Goal: Task Accomplishment & Management: Manage account settings

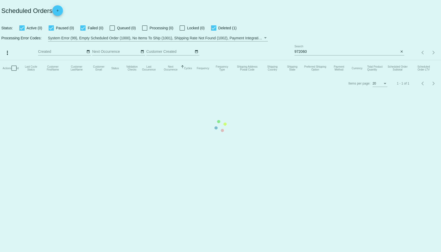
click at [327, 60] on mat-table "Actions Id Last Cycle Status Customer FirstName Customer LastName Customer Emai…" at bounding box center [220, 68] width 441 height 16
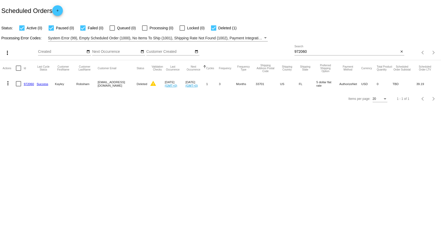
click at [313, 51] on input "972060" at bounding box center [346, 52] width 104 height 4
drag, startPoint x: 313, startPoint y: 51, endPoint x: 265, endPoint y: 52, distance: 48.6
click at [265, 52] on div "more_vert Oct Jan Feb Mar [DATE]" at bounding box center [220, 50] width 441 height 19
paste input "[EMAIL_ADDRESS][PERSON_NAME][DOMAIN_NAME]"
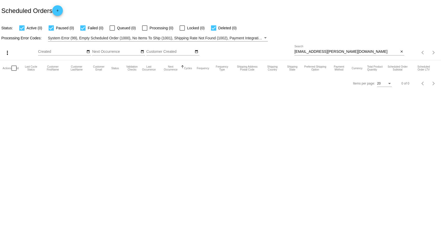
click at [311, 9] on div "Scheduled Orders add" at bounding box center [220, 10] width 441 height 21
click at [373, 51] on input "[EMAIL_ADDRESS][PERSON_NAME][DOMAIN_NAME]" at bounding box center [346, 52] width 104 height 4
drag, startPoint x: 348, startPoint y: 51, endPoint x: 268, endPoint y: 51, distance: 80.5
click at [268, 51] on div "more_vert Oct Jan Feb Mar [DATE]" at bounding box center [220, 50] width 441 height 19
type input "953721"
